Goal: Task Accomplishment & Management: Complete application form

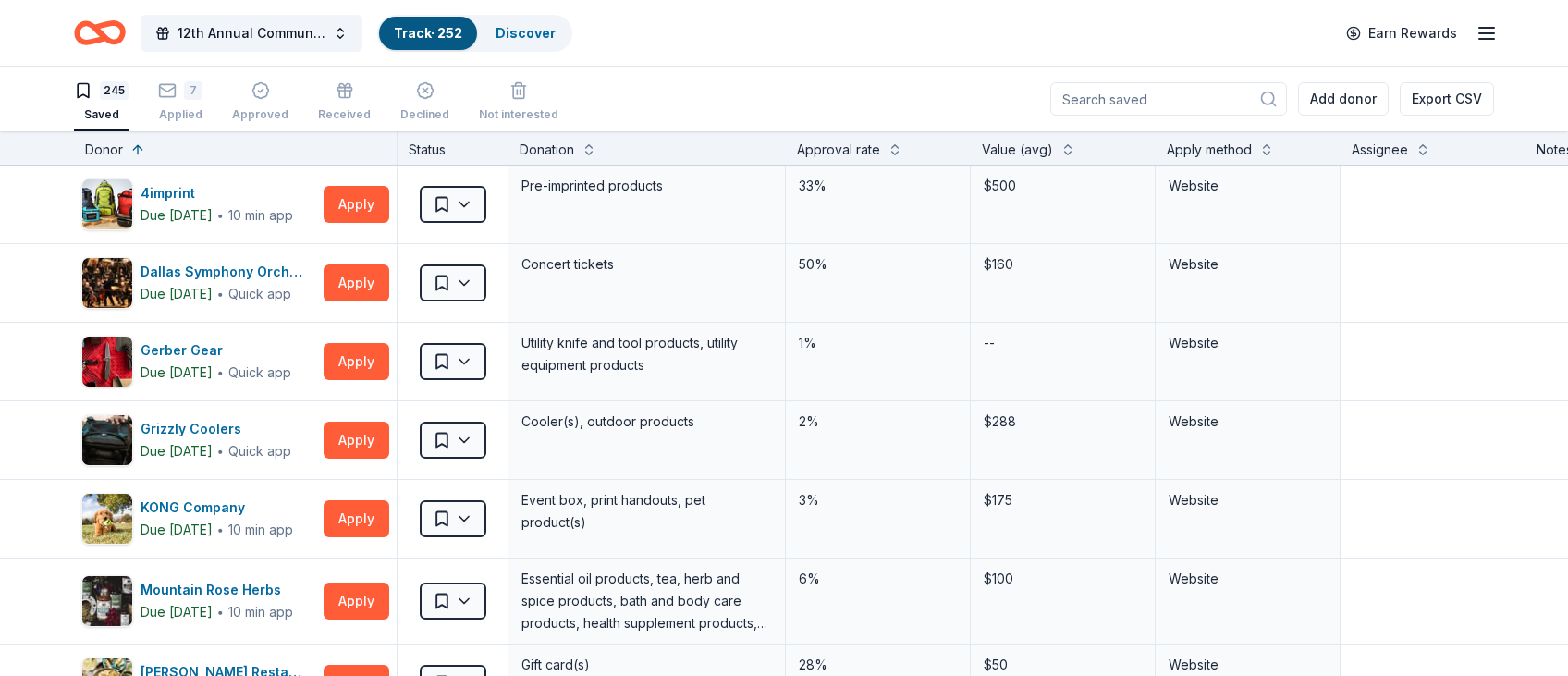
click at [1567, 122] on div "245 Saved 7 Applied Approved Received Declined Not interested Add donor Export …" at bounding box center [784, 99] width 1568 height 65
click at [1566, 124] on div "245 Saved 7 Applied Approved Received Declined Not interested Add donor Export …" at bounding box center [784, 99] width 1568 height 65
click at [350, 212] on button "Apply" at bounding box center [356, 204] width 66 height 37
click at [358, 206] on button "Apply" at bounding box center [356, 204] width 66 height 37
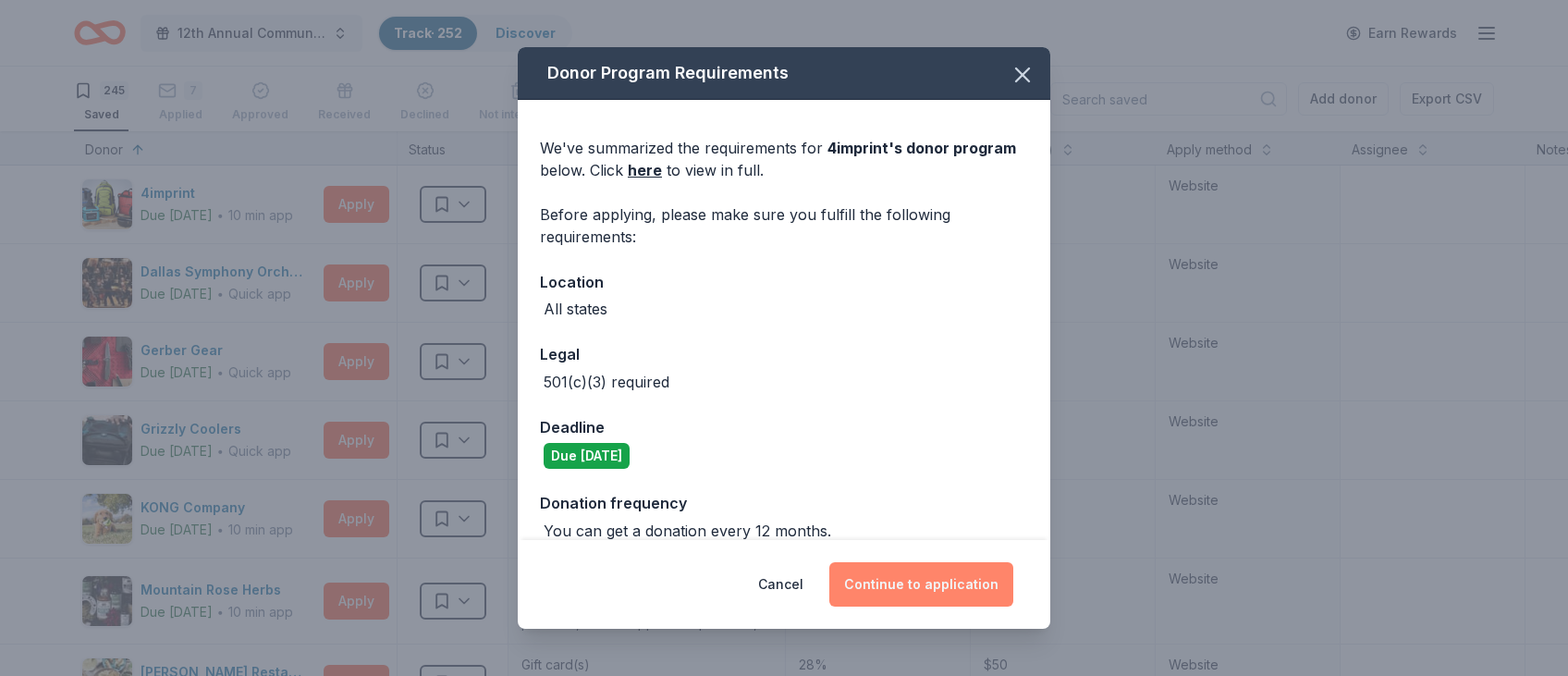
click at [921, 585] on button "Continue to application" at bounding box center [920, 584] width 183 height 44
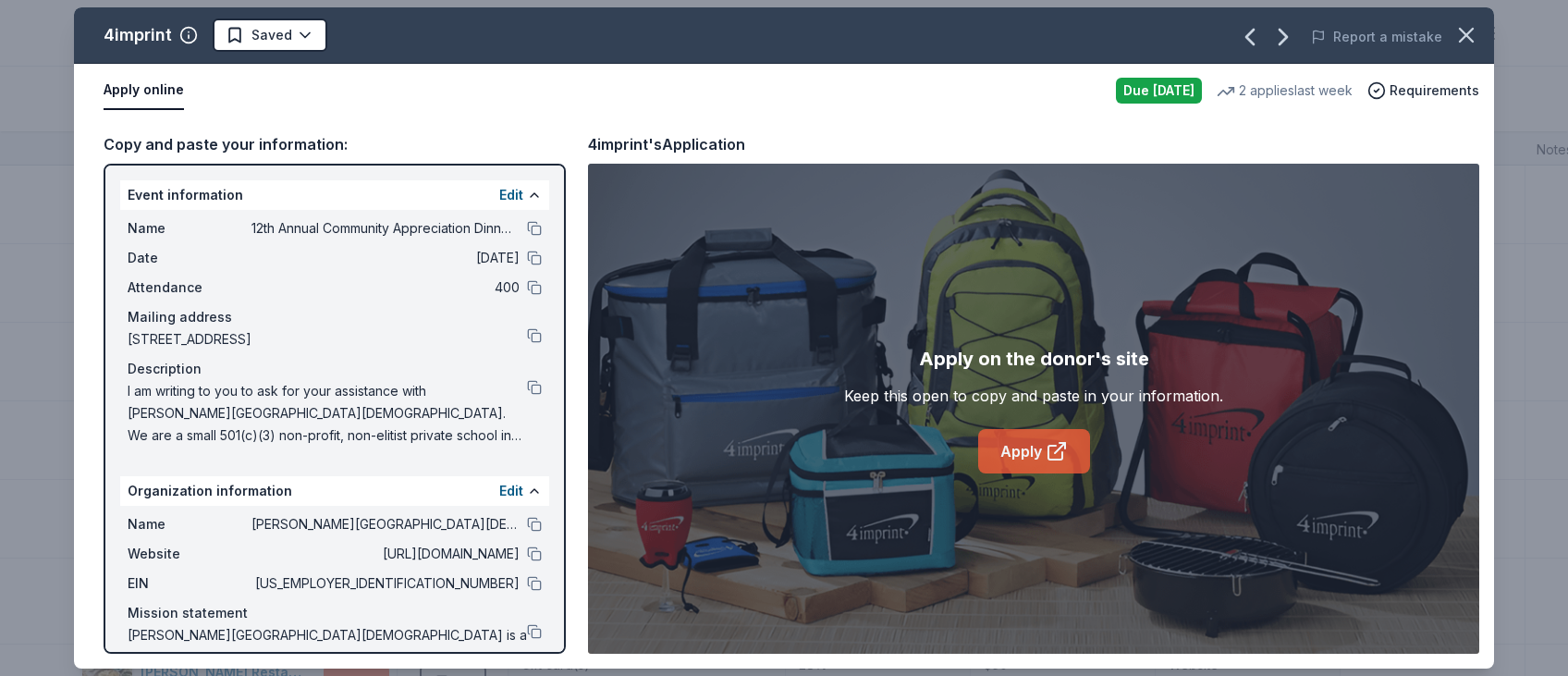
click at [1045, 448] on link "Apply" at bounding box center [1034, 450] width 112 height 44
click at [535, 521] on button at bounding box center [534, 524] width 15 height 15
